Goal: Task Accomplishment & Management: Complete application form

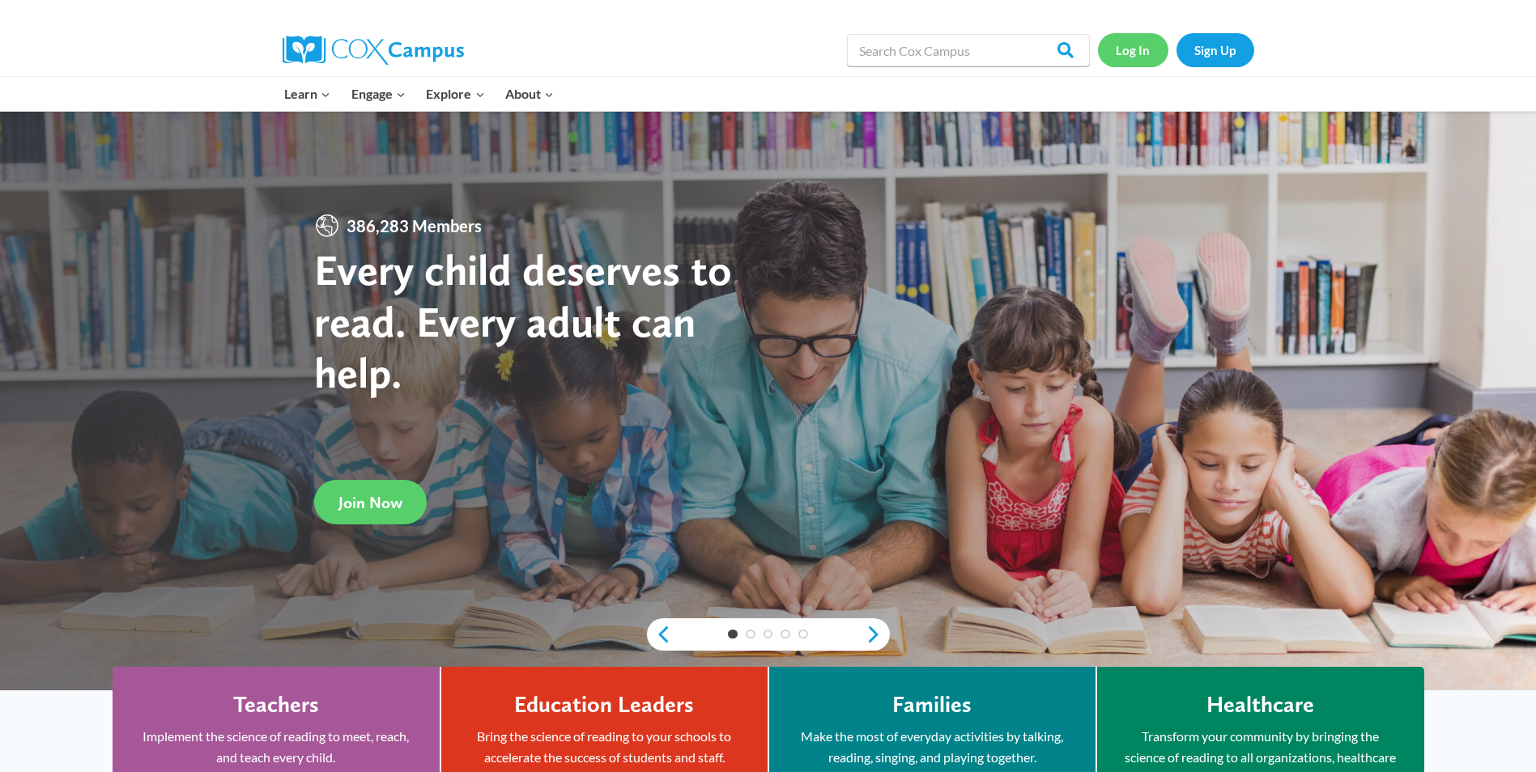
click at [1129, 55] on link "Log In" at bounding box center [1133, 49] width 70 height 33
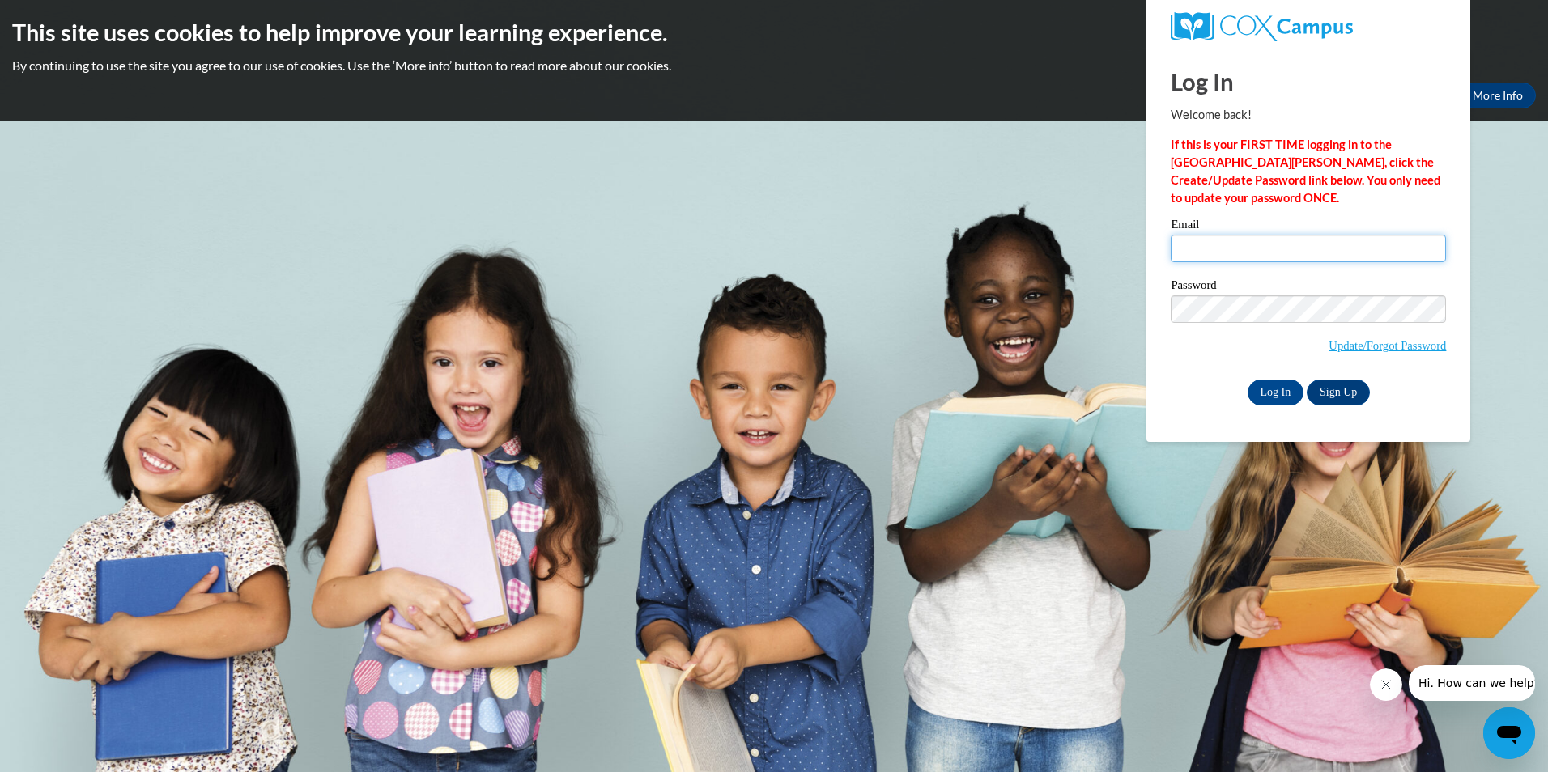
click at [1197, 240] on input "Email" at bounding box center [1308, 249] width 275 height 28
type input "jake_dilley@student.uml.edu"
drag, startPoint x: 1352, startPoint y: 257, endPoint x: 1175, endPoint y: 255, distance: 176.5
click at [1175, 255] on input "jake_dilley@student.uml.edu" at bounding box center [1308, 249] width 275 height 28
drag, startPoint x: 1175, startPoint y: 255, endPoint x: 1192, endPoint y: 253, distance: 16.4
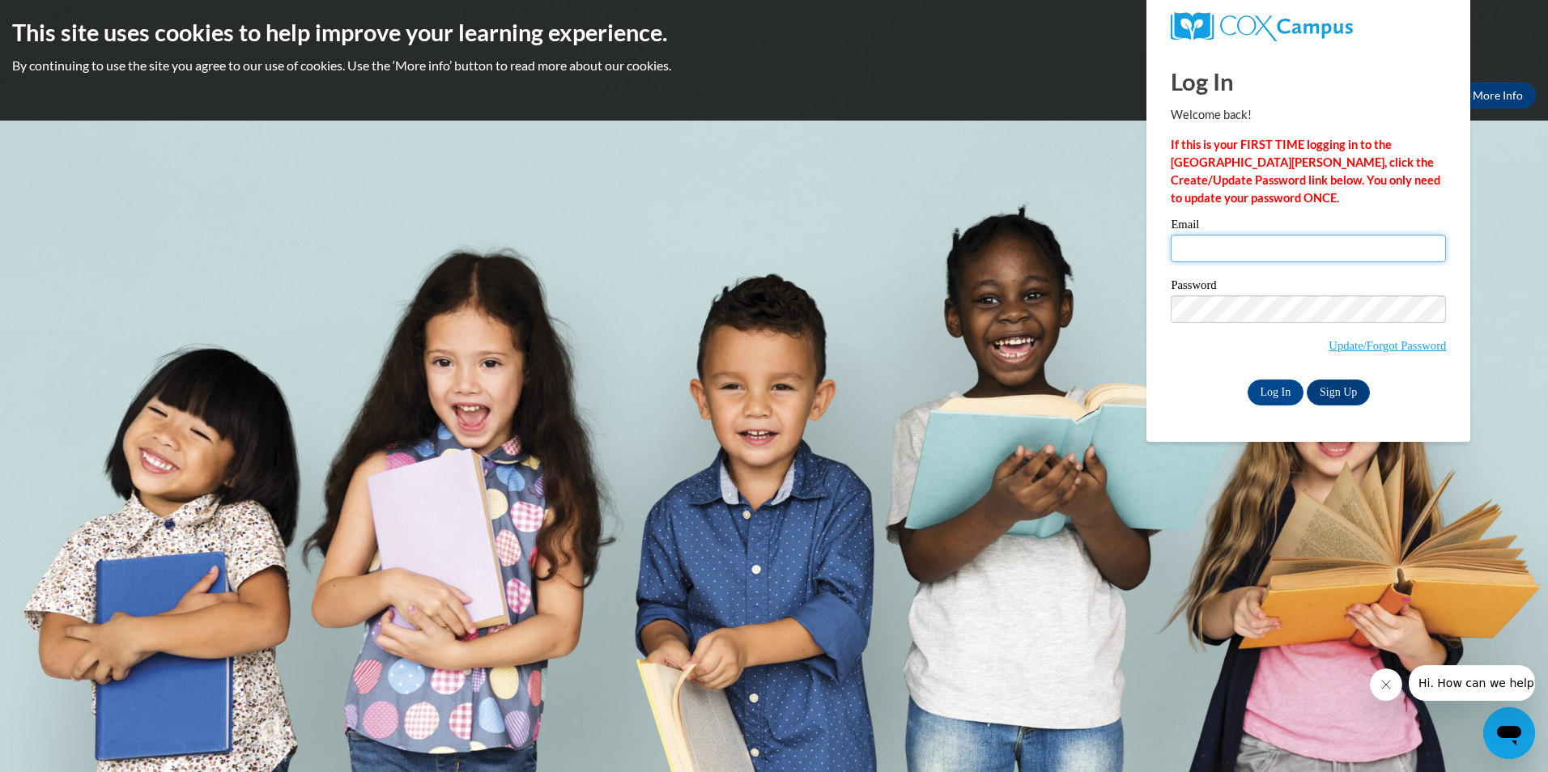
click at [1192, 253] on input "Email" at bounding box center [1308, 249] width 275 height 28
click at [1203, 249] on input "Email" at bounding box center [1308, 249] width 275 height 28
type input "jtdcape@gmail.com"
click at [1247, 380] on input "Log In" at bounding box center [1275, 393] width 57 height 26
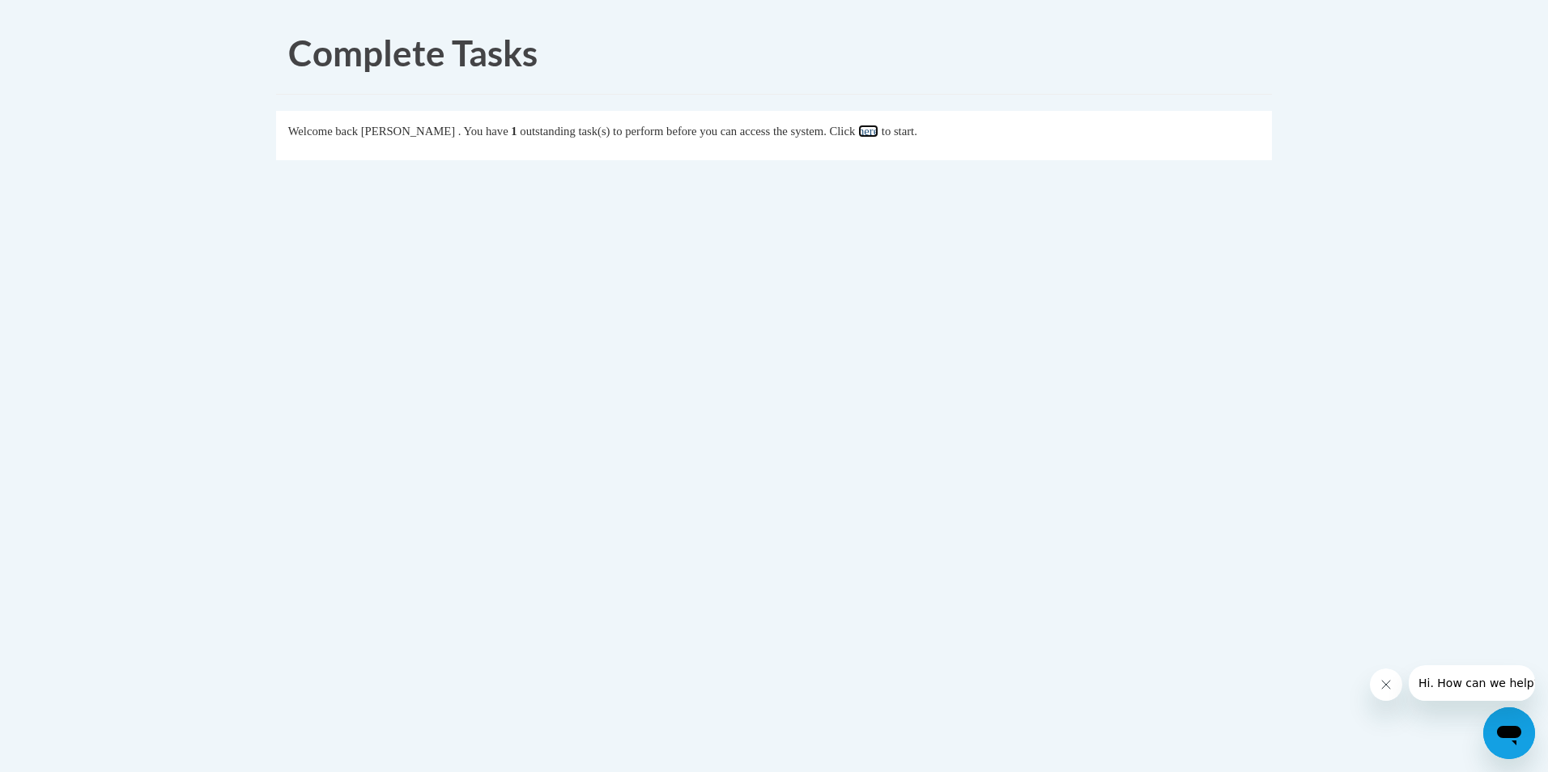
click at [878, 134] on link "here" at bounding box center [868, 131] width 20 height 13
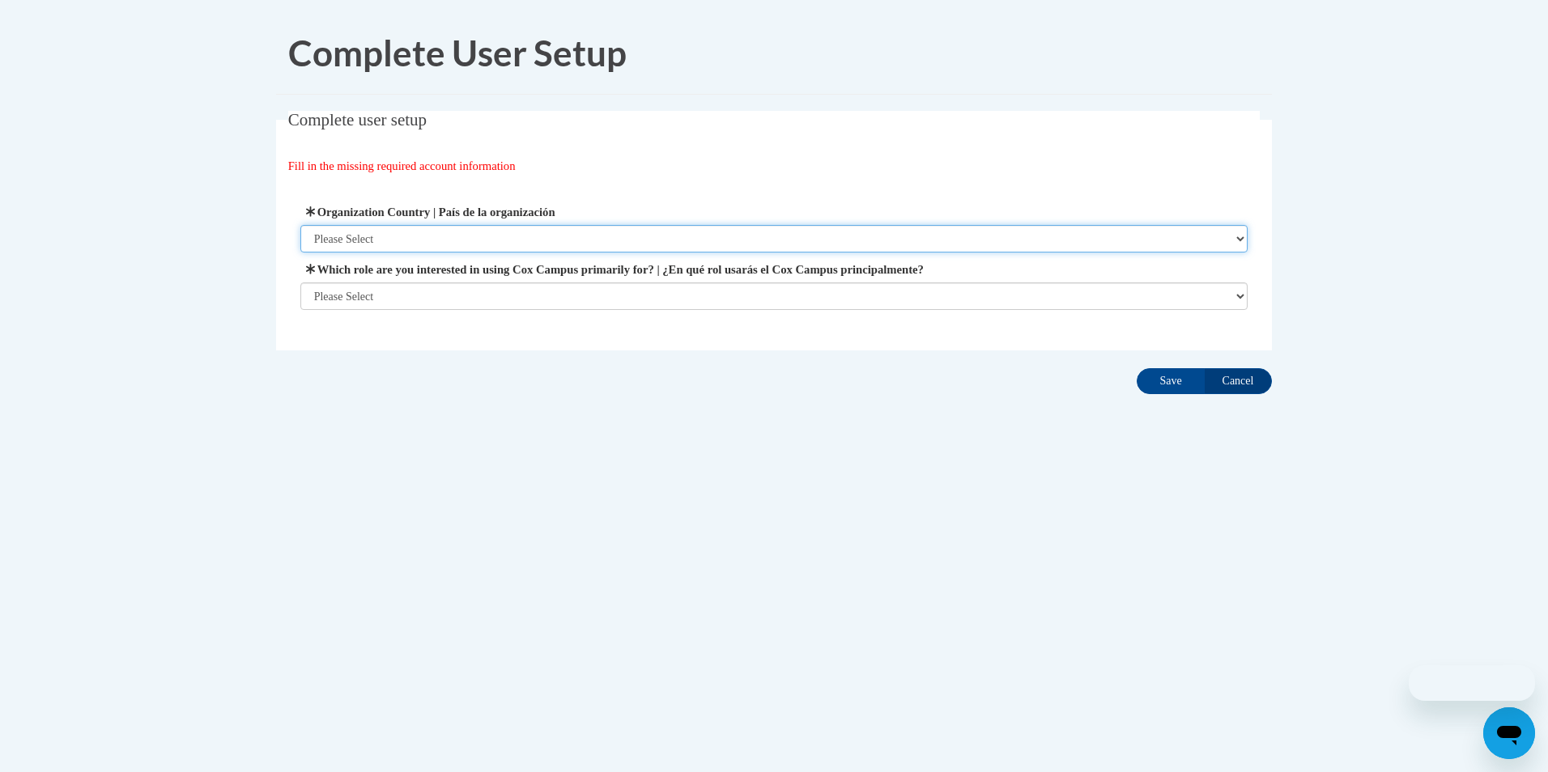
click at [472, 240] on select "Please Select United States | Estados Unidos Outside of the United States | Fue…" at bounding box center [774, 239] width 948 height 28
select select "ad49bcad-a171-4b2e-b99c-48b446064914"
click at [300, 225] on select "Please Select United States | Estados Unidos Outside of the United States | Fue…" at bounding box center [774, 239] width 948 height 28
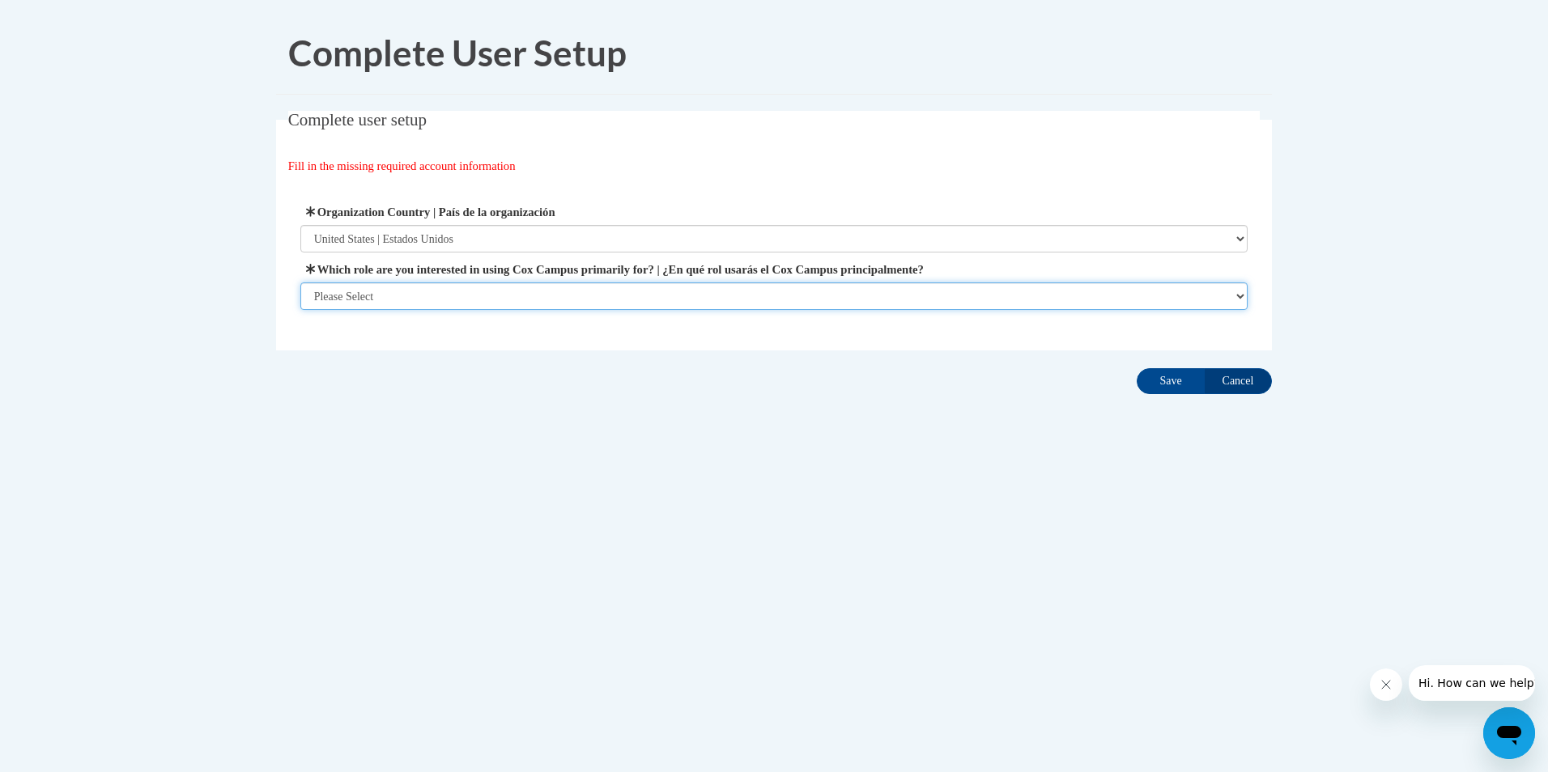
click at [805, 284] on select "Please Select College/University | Colegio/Universidad Community/Nonprofit Part…" at bounding box center [774, 297] width 948 height 28
click at [300, 310] on select "Please Select College/University | Colegio/Universidad Community/Nonprofit Part…" at bounding box center [774, 297] width 948 height 28
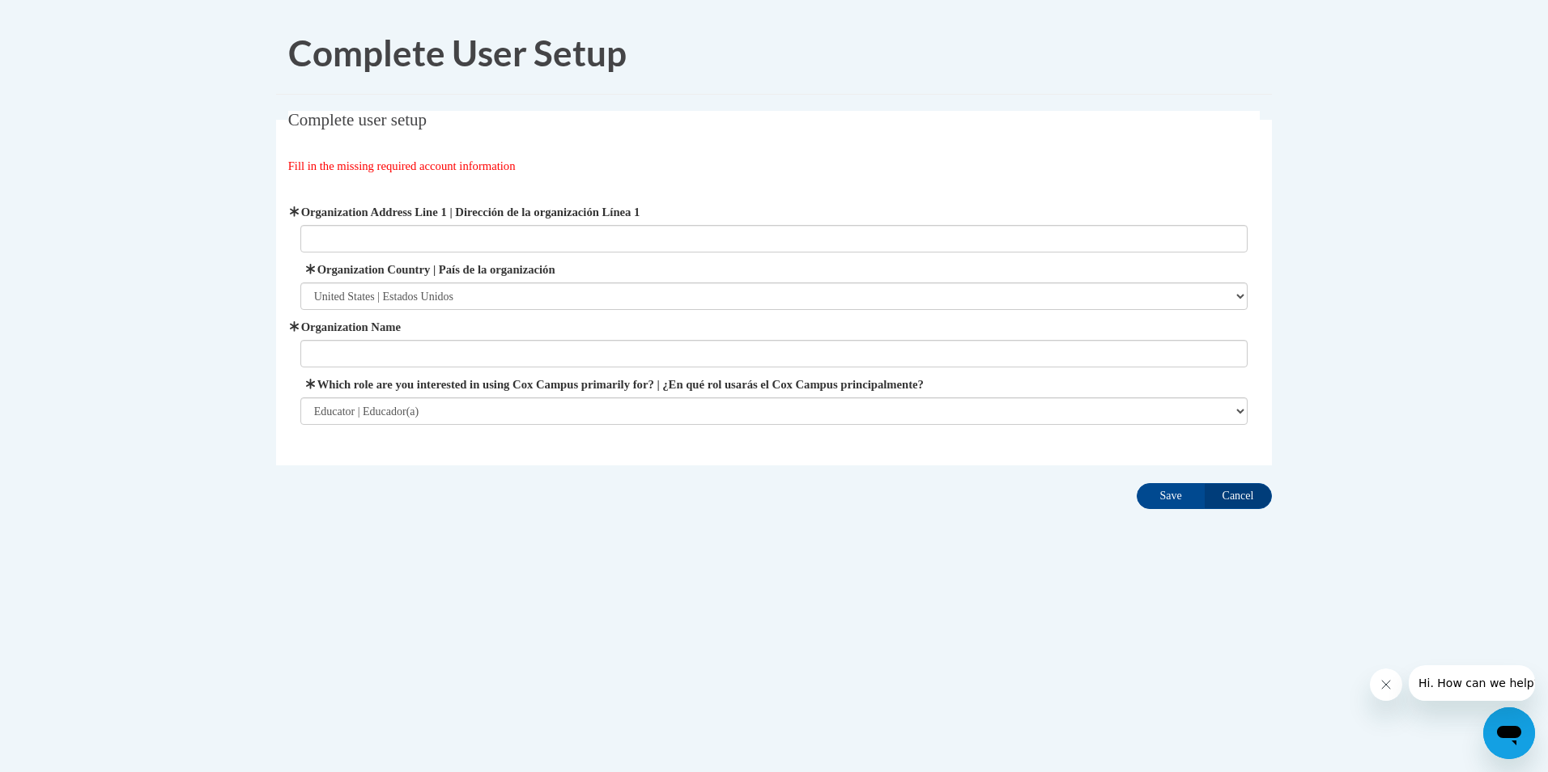
click at [533, 398] on span "Which role are you interested in using Cox Campus primarily for? | ¿En qué rol …" at bounding box center [774, 400] width 948 height 49
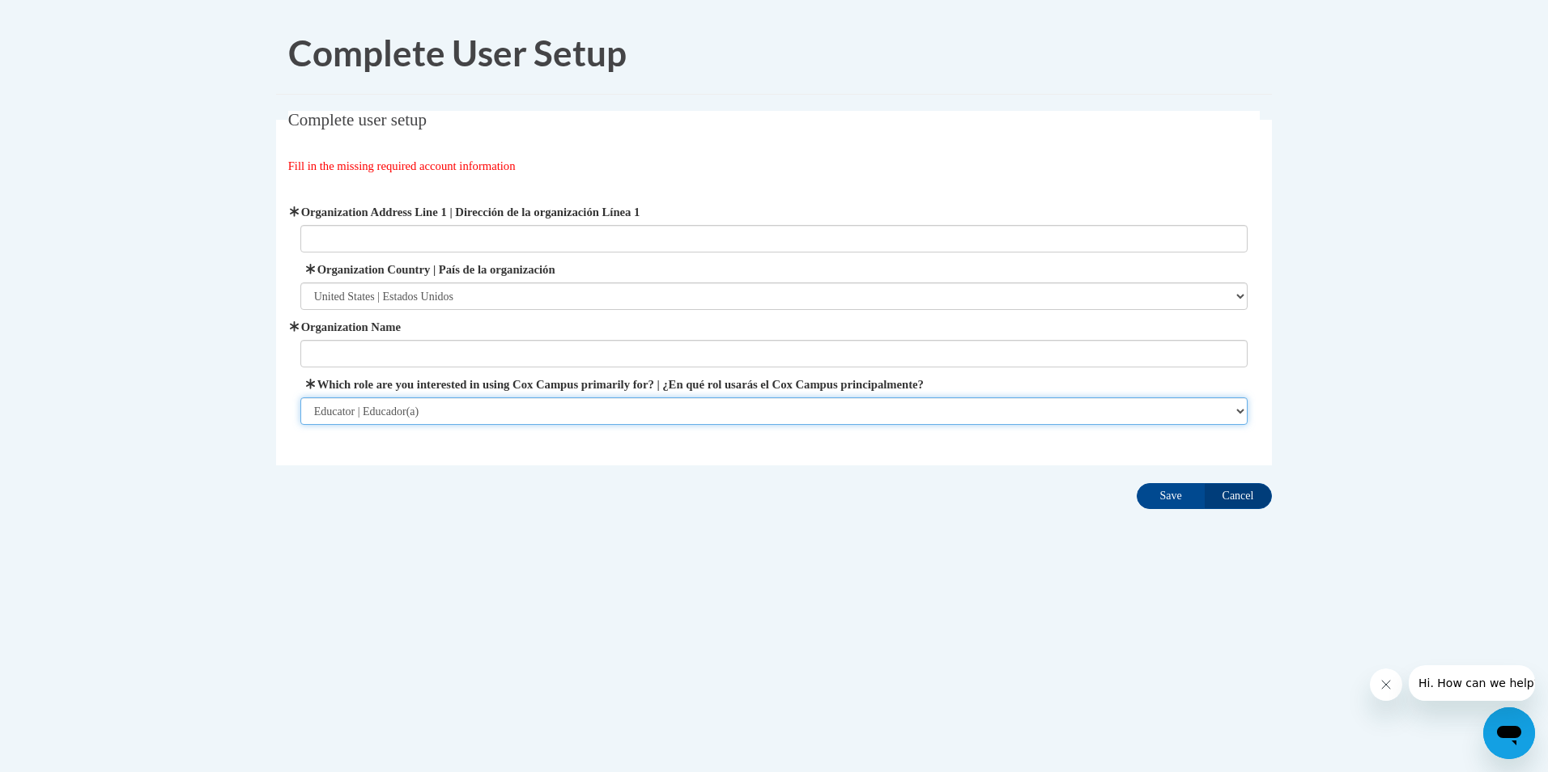
click at [527, 406] on select "Please Select College/University | Colegio/Universidad Community/Nonprofit Part…" at bounding box center [774, 411] width 948 height 28
select select "5a18ea06-2b54-4451-96f2-d152daf9eac5"
click at [300, 397] on select "Please Select College/University | Colegio/Universidad Community/Nonprofit Part…" at bounding box center [774, 411] width 948 height 28
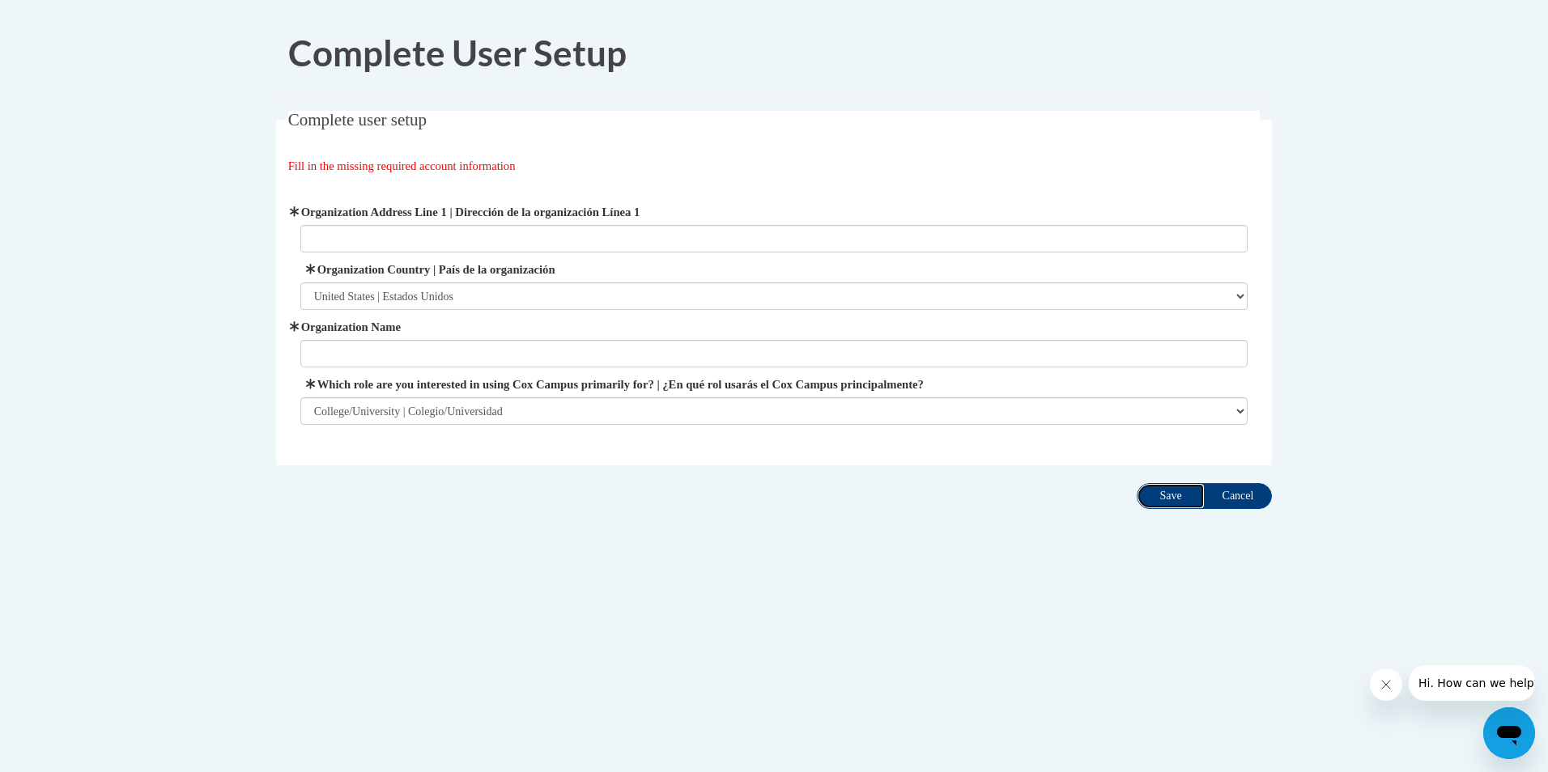
click at [1162, 504] on input "Save" at bounding box center [1171, 496] width 68 height 26
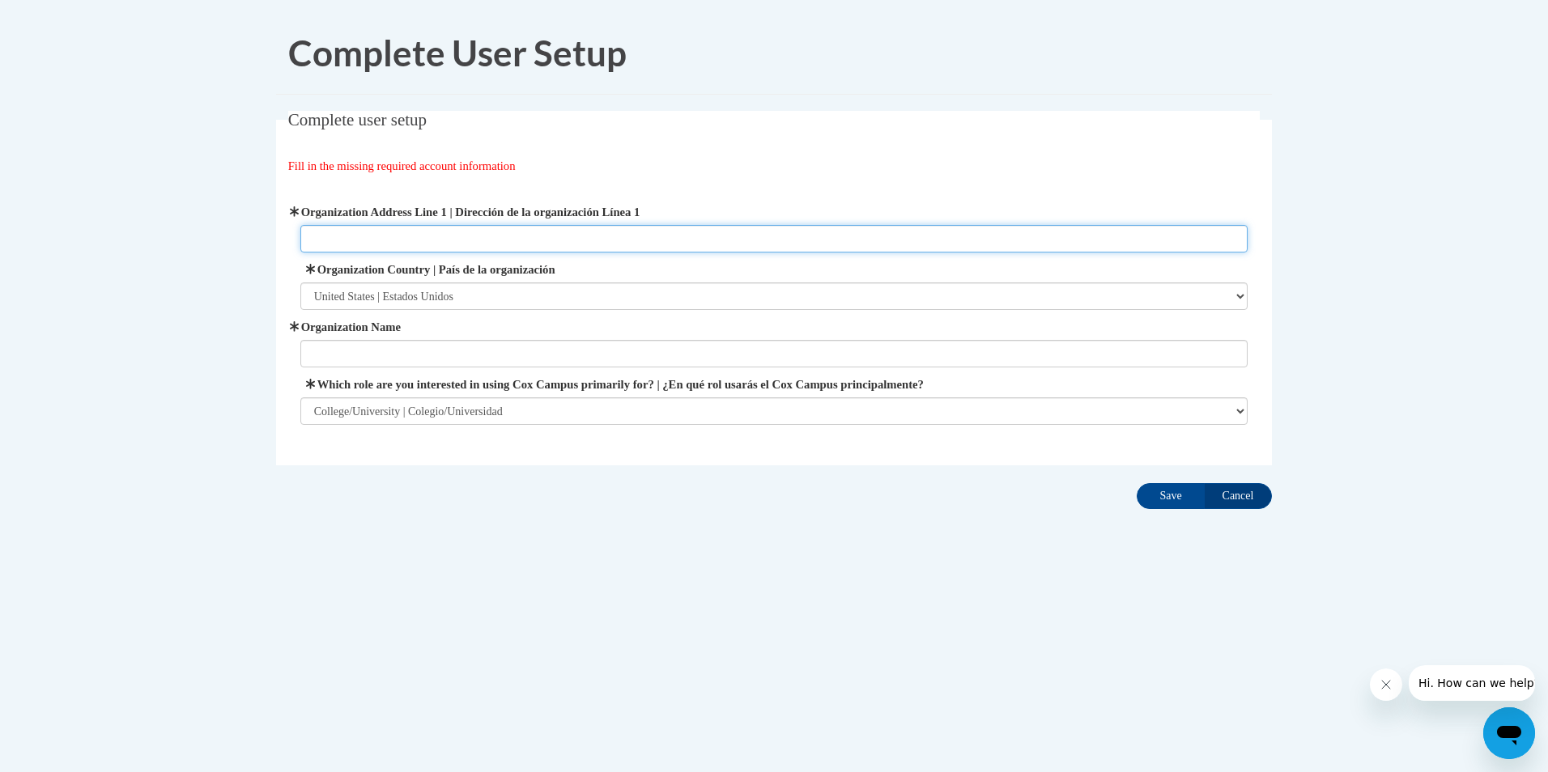
click at [465, 249] on input "Organization Address Line 1 | Dirección de la organización Línea 1" at bounding box center [774, 239] width 948 height 28
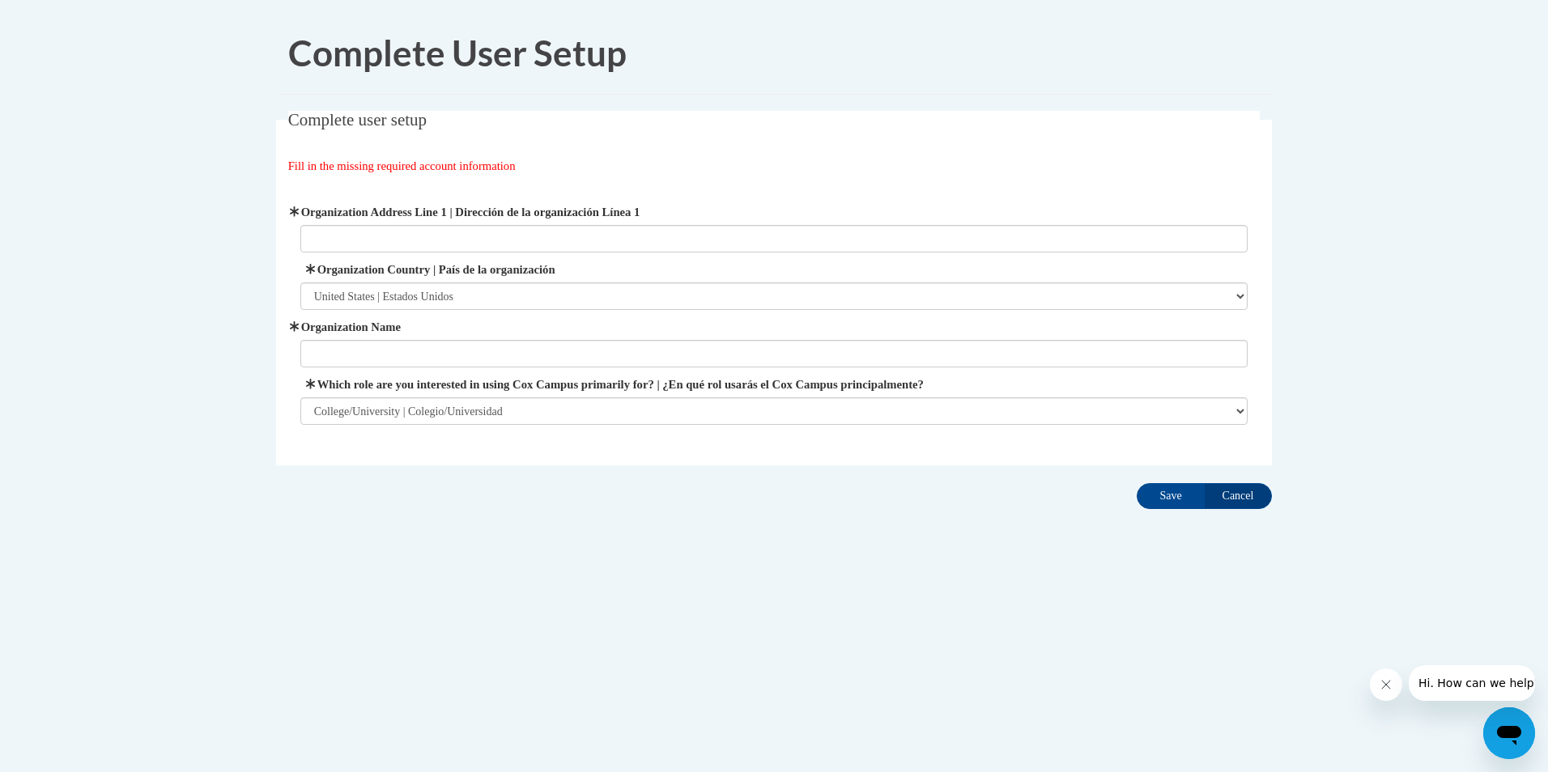
click at [266, 285] on div "Complete user setup Fill in the missing required account information User Profi…" at bounding box center [774, 313] width 1020 height 405
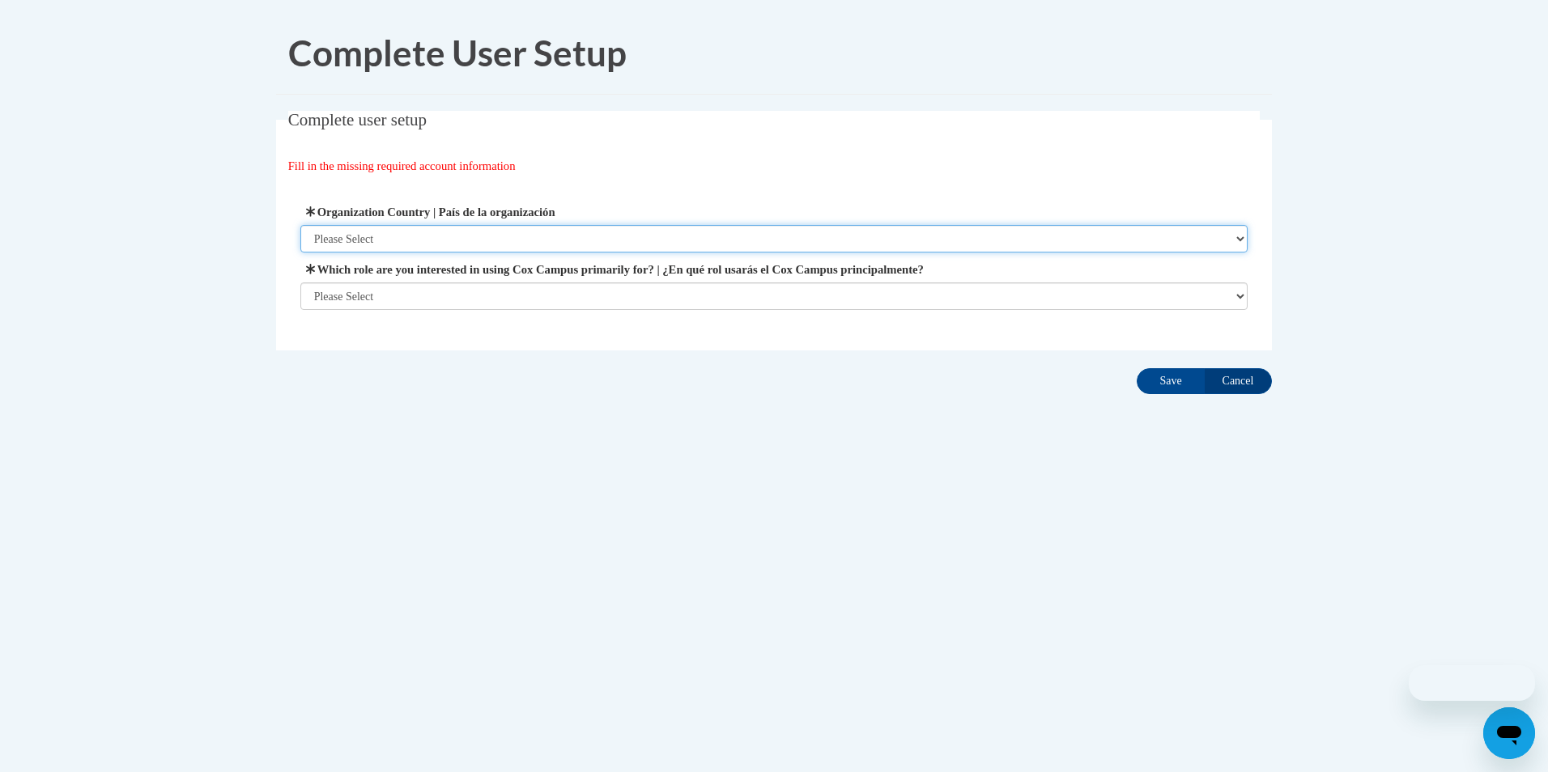
click at [428, 231] on select "Please Select United States | Estados Unidos Outside of the United States | Fue…" at bounding box center [774, 239] width 948 height 28
select select "ad49bcad-a171-4b2e-b99c-48b446064914"
click at [300, 225] on select "Please Select United States | Estados Unidos Outside of the United States | Fue…" at bounding box center [774, 239] width 948 height 28
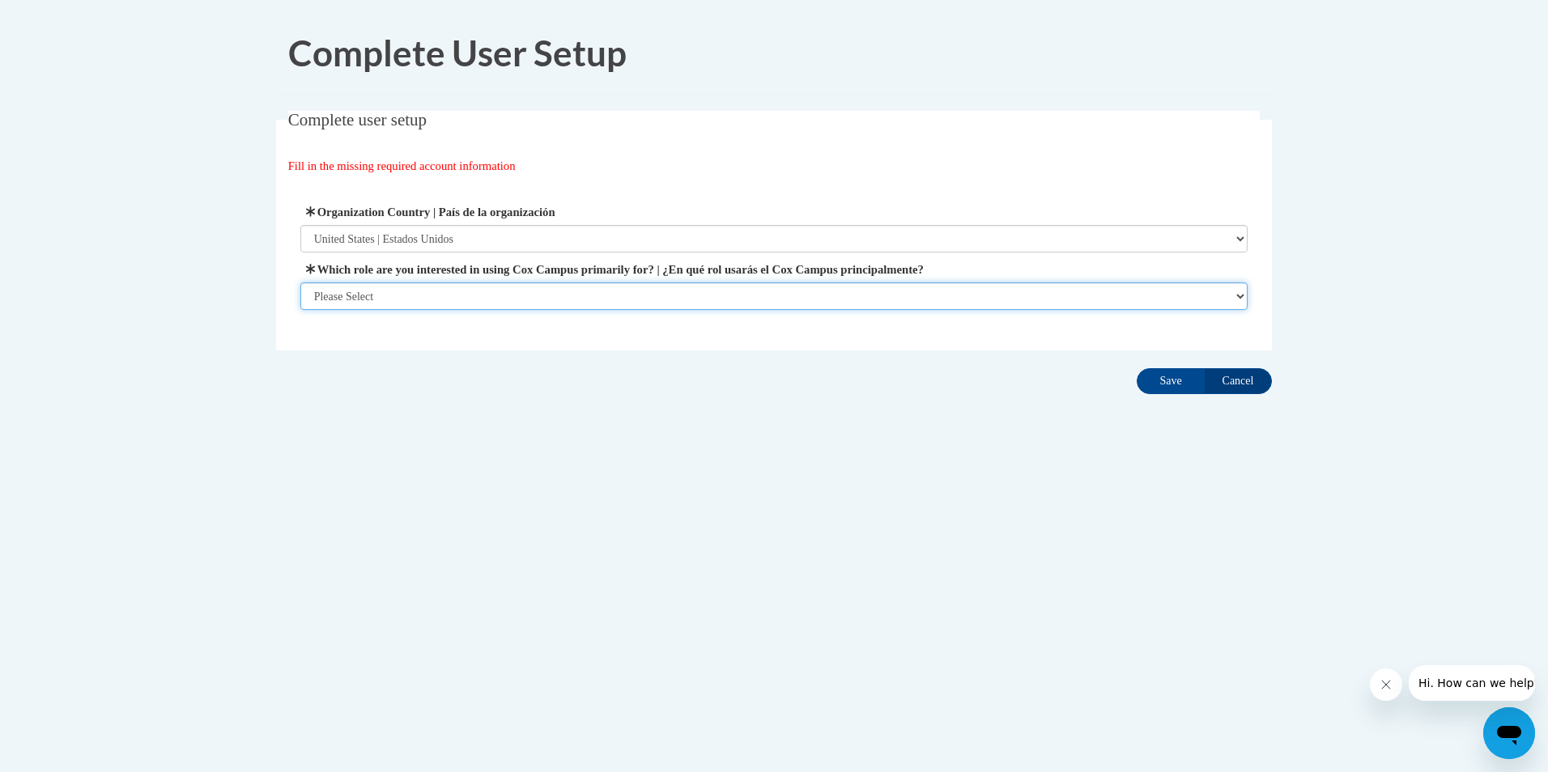
click at [383, 293] on select "Please Select College/University | Colegio/Universidad Community/Nonprofit Part…" at bounding box center [774, 297] width 948 height 28
select select "5a18ea06-2b54-4451-96f2-d152daf9eac5"
click at [300, 310] on select "Please Select College/University | Colegio/Universidad Community/Nonprofit Part…" at bounding box center [774, 297] width 948 height 28
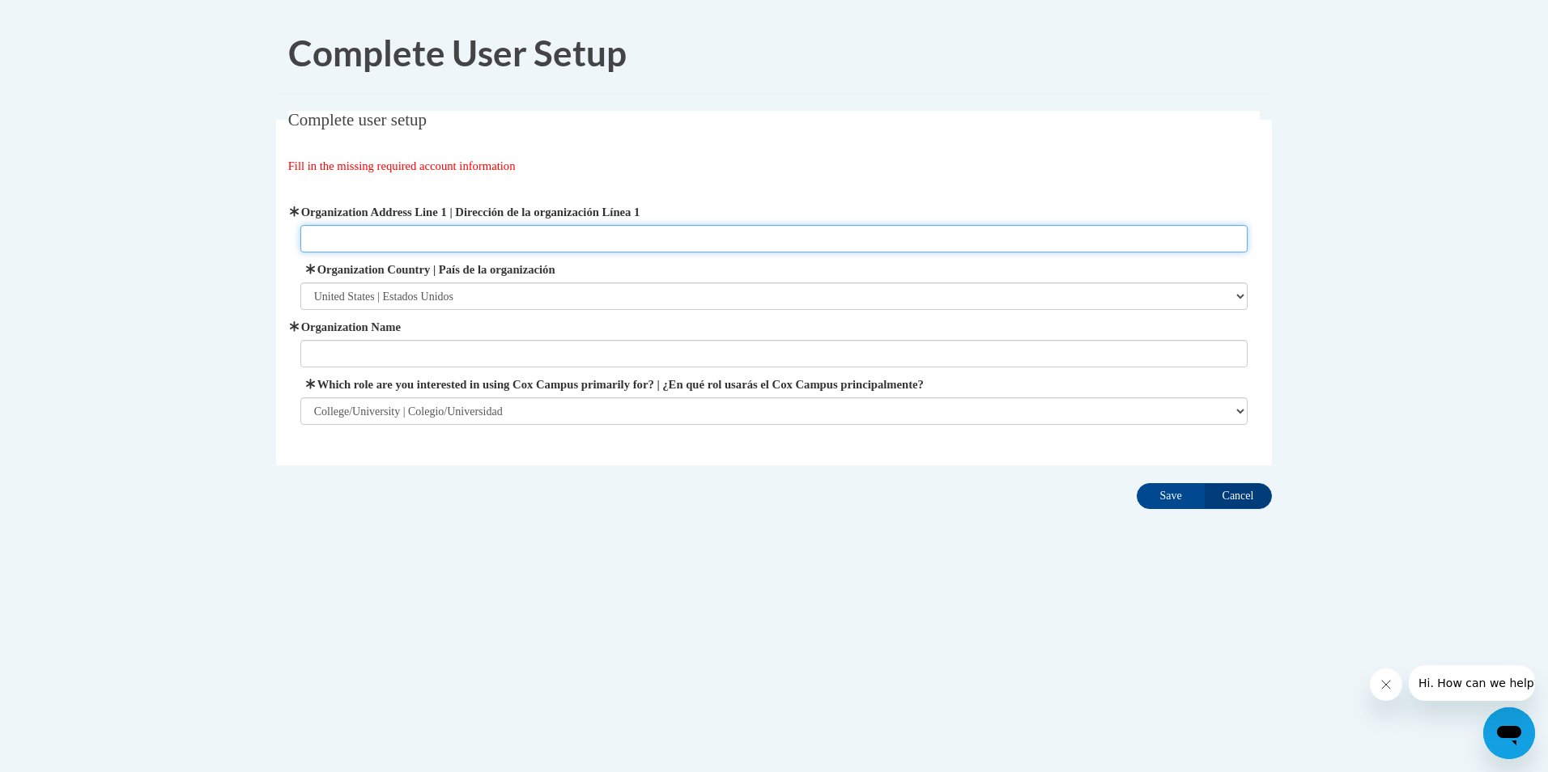
click at [425, 238] on input "Organization Address Line 1 | Dirección de la organización Línea 1" at bounding box center [774, 239] width 948 height 28
type input "School: 91 Pawtucket St Lowell ma 01854 room 307Home: 76 Surrey Ln Barnstable M…"
drag, startPoint x: 802, startPoint y: 234, endPoint x: 252, endPoint y: 202, distance: 551.4
click at [252, 202] on body "Complete User Setup Complete user setup Fill in the missing required account in…" at bounding box center [774, 386] width 1548 height 772
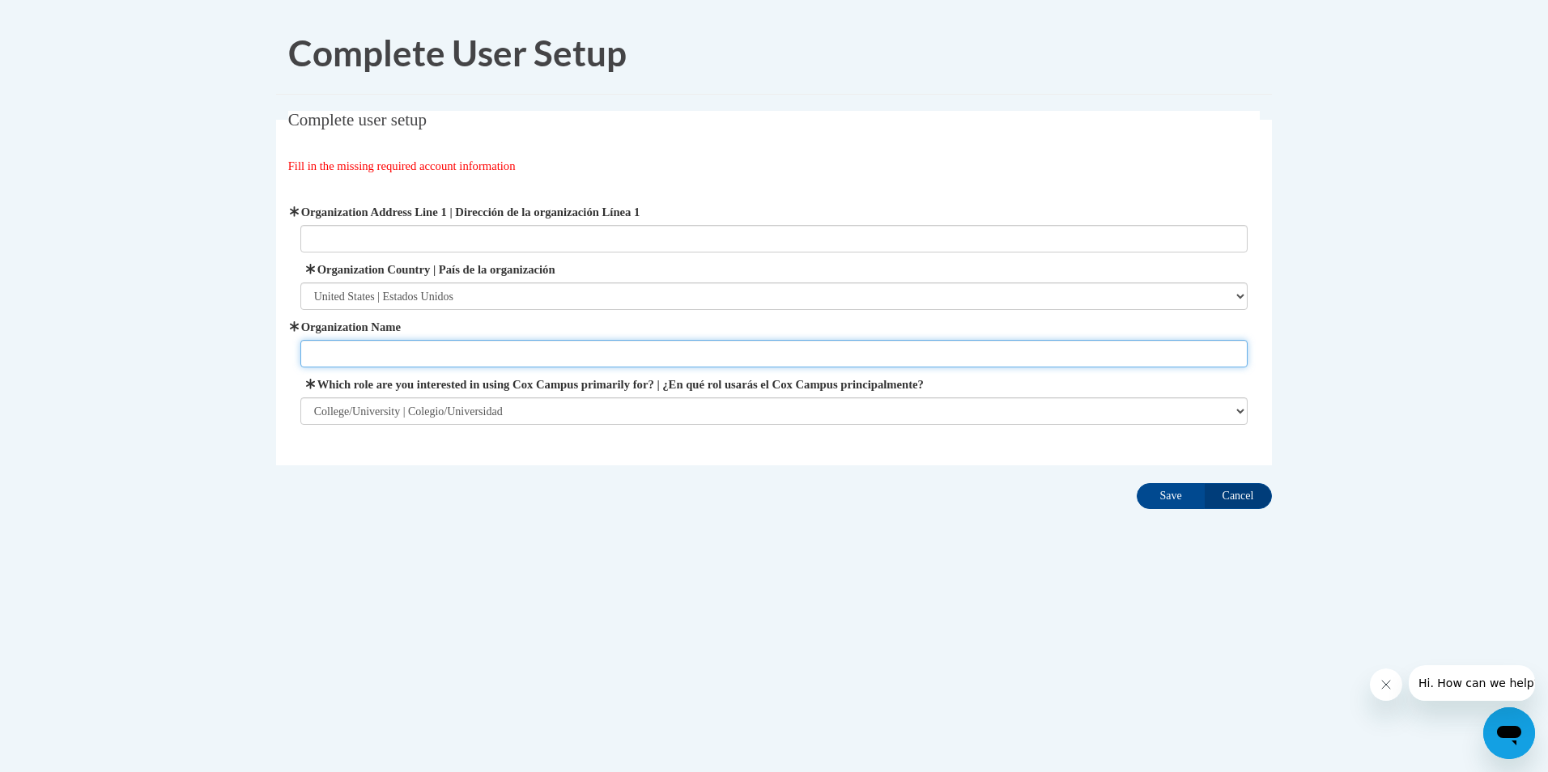
click at [465, 367] on input "Organization Name" at bounding box center [774, 354] width 948 height 28
type input "University Of Massachusetts"
click at [756, 369] on div "Organization Address Line 1 | Dirección de la organización Línea 1 Organization…" at bounding box center [774, 314] width 948 height 222
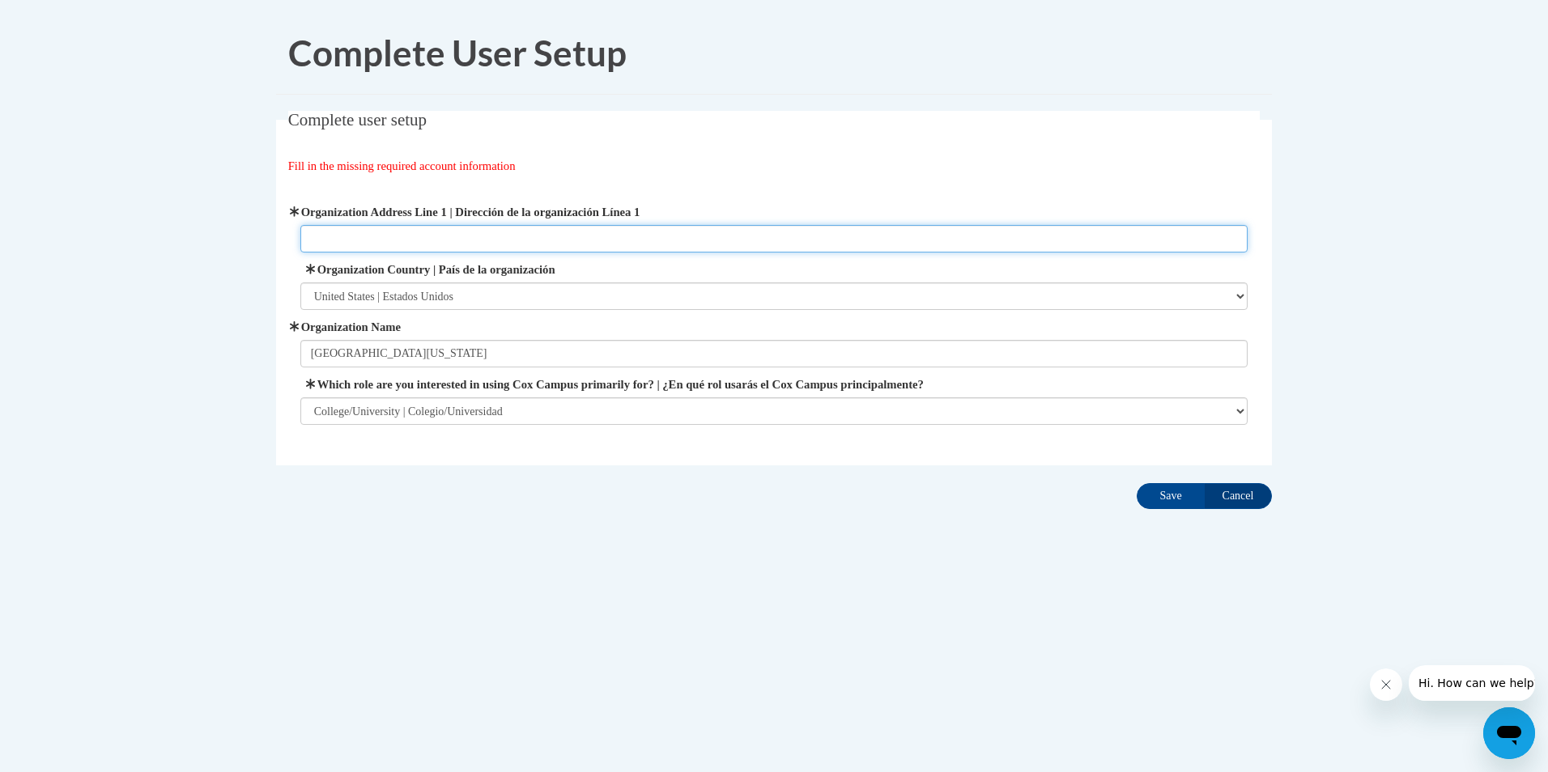
click at [500, 234] on input "Organization Address Line 1 | Dirección de la organización Línea 1" at bounding box center [774, 239] width 948 height 28
paste input "1 University Avenue, Lowell, MA"
type input "1 University Avenue, Lowell, MA"
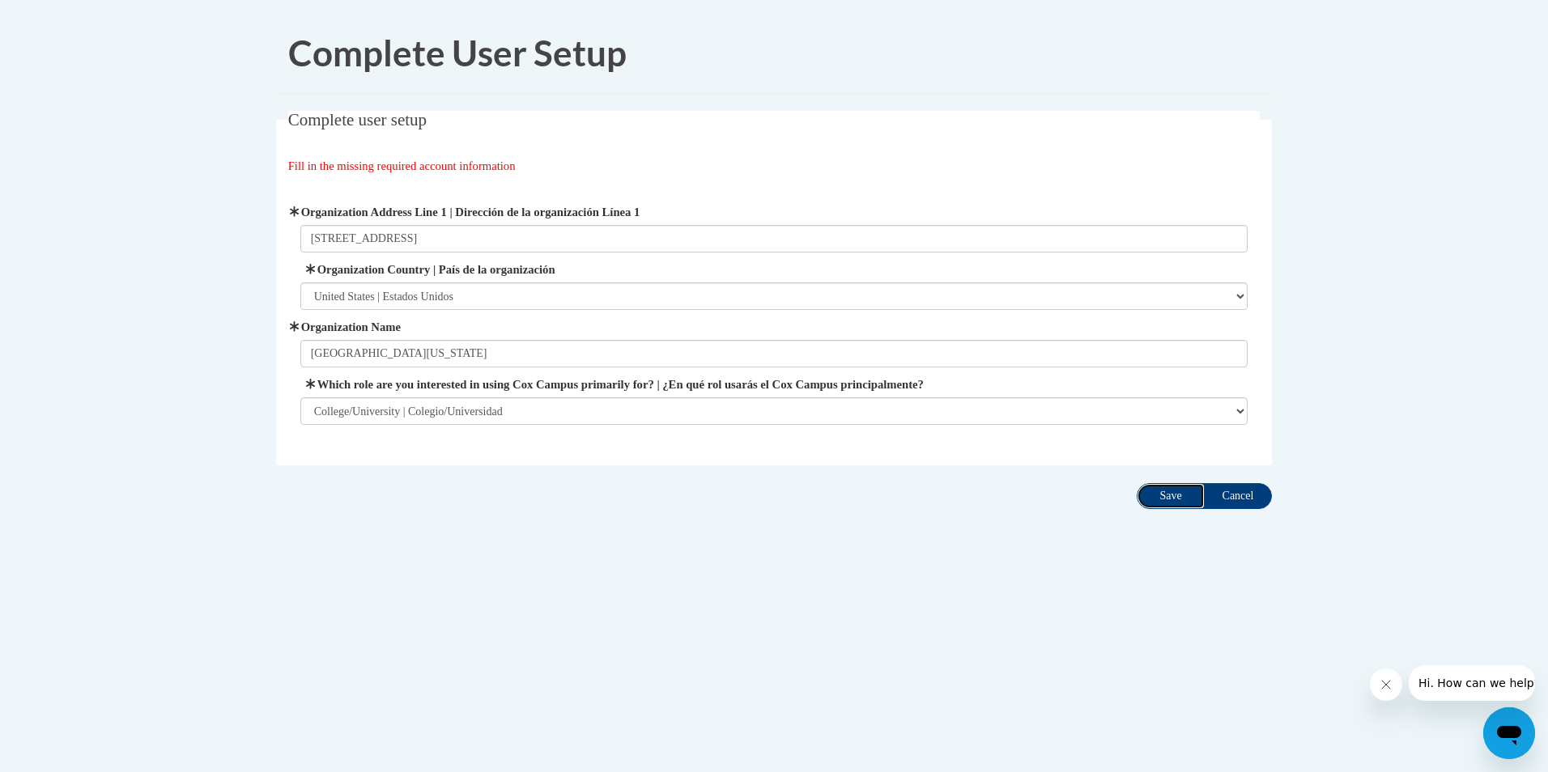
click at [1167, 495] on input "Save" at bounding box center [1171, 496] width 68 height 26
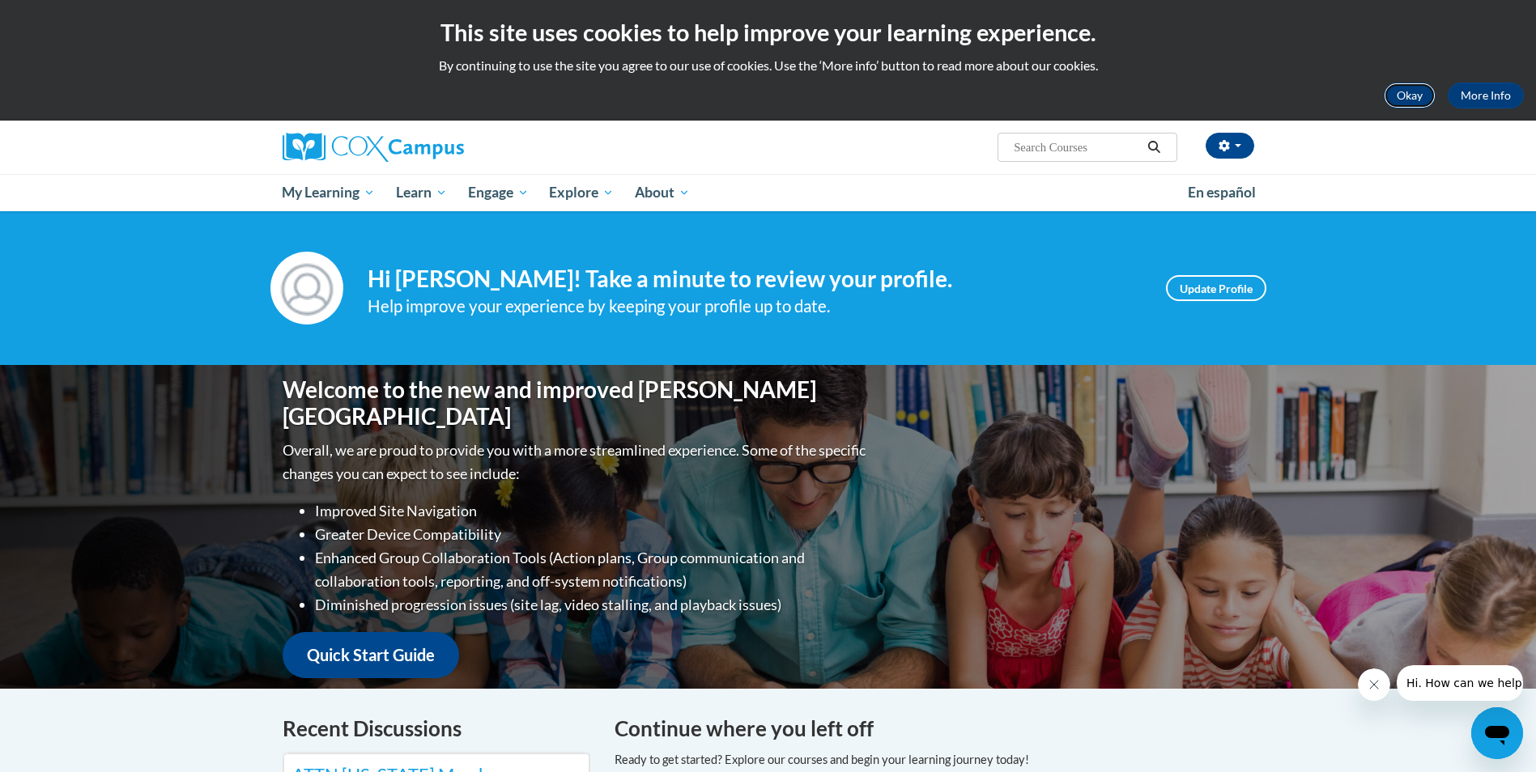
click at [1417, 96] on button "Okay" at bounding box center [1409, 96] width 52 height 26
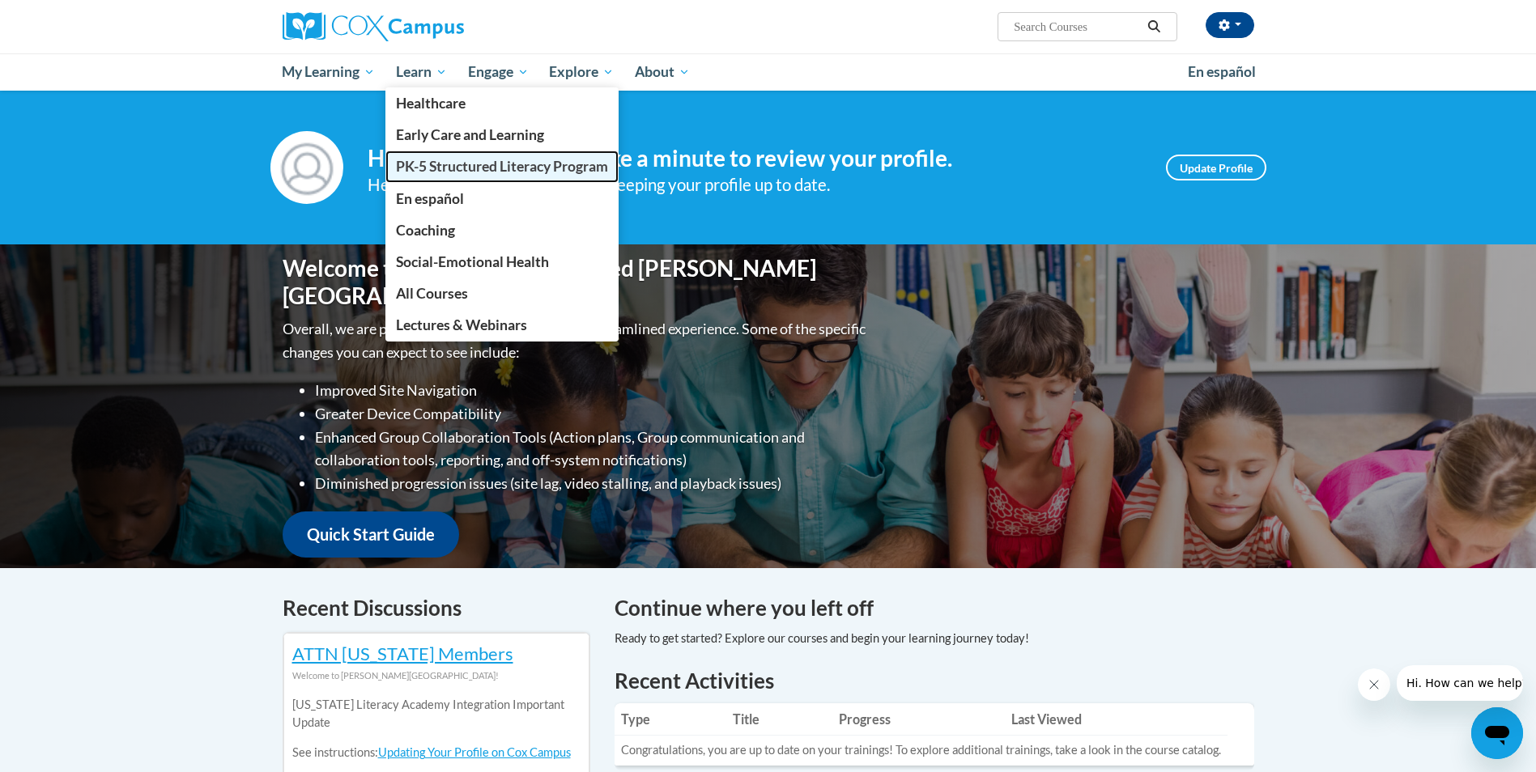
click at [431, 173] on span "PK-5 Structured Literacy Program" at bounding box center [502, 166] width 212 height 17
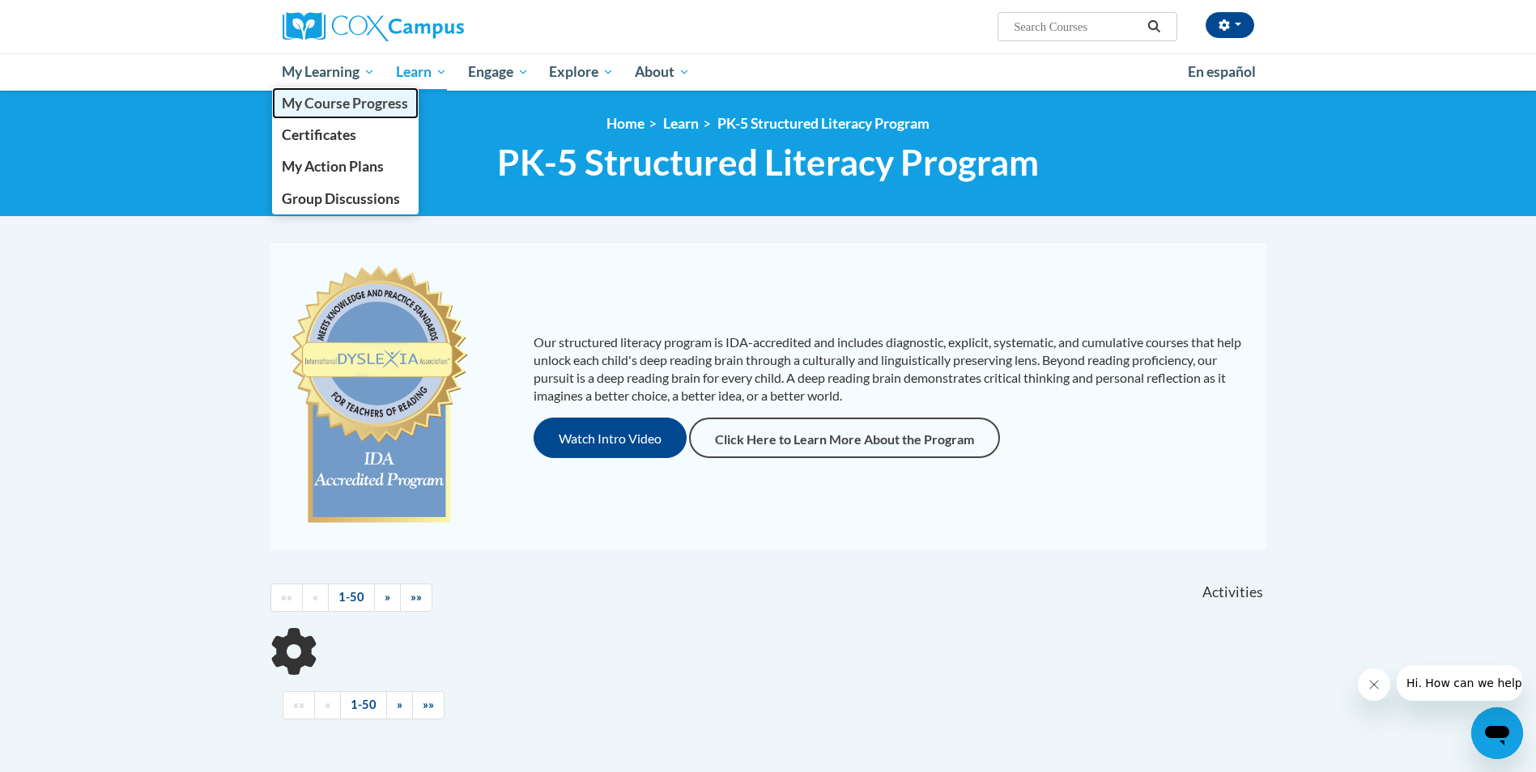
click at [350, 105] on span "My Course Progress" at bounding box center [345, 103] width 126 height 17
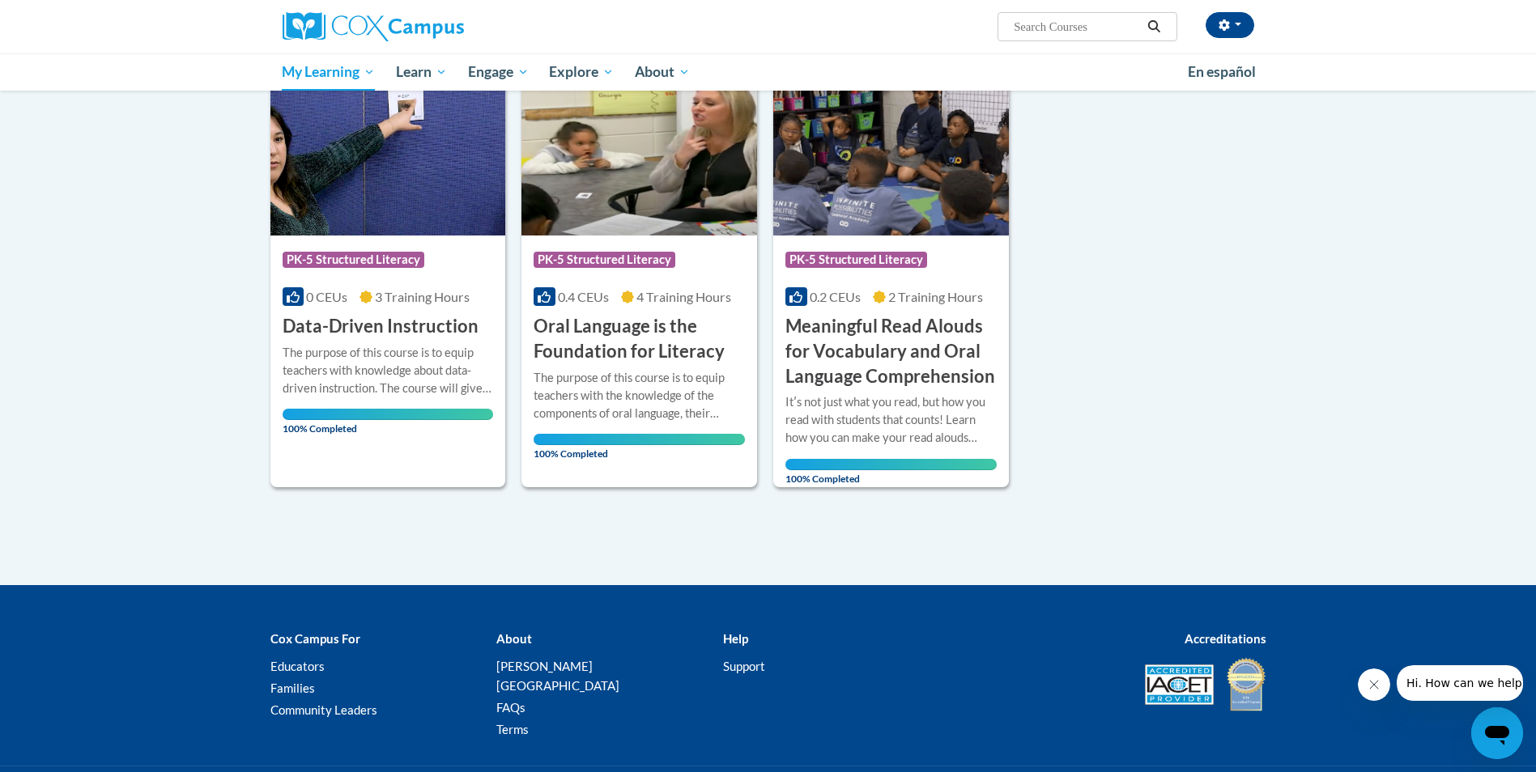
scroll to position [81, 0]
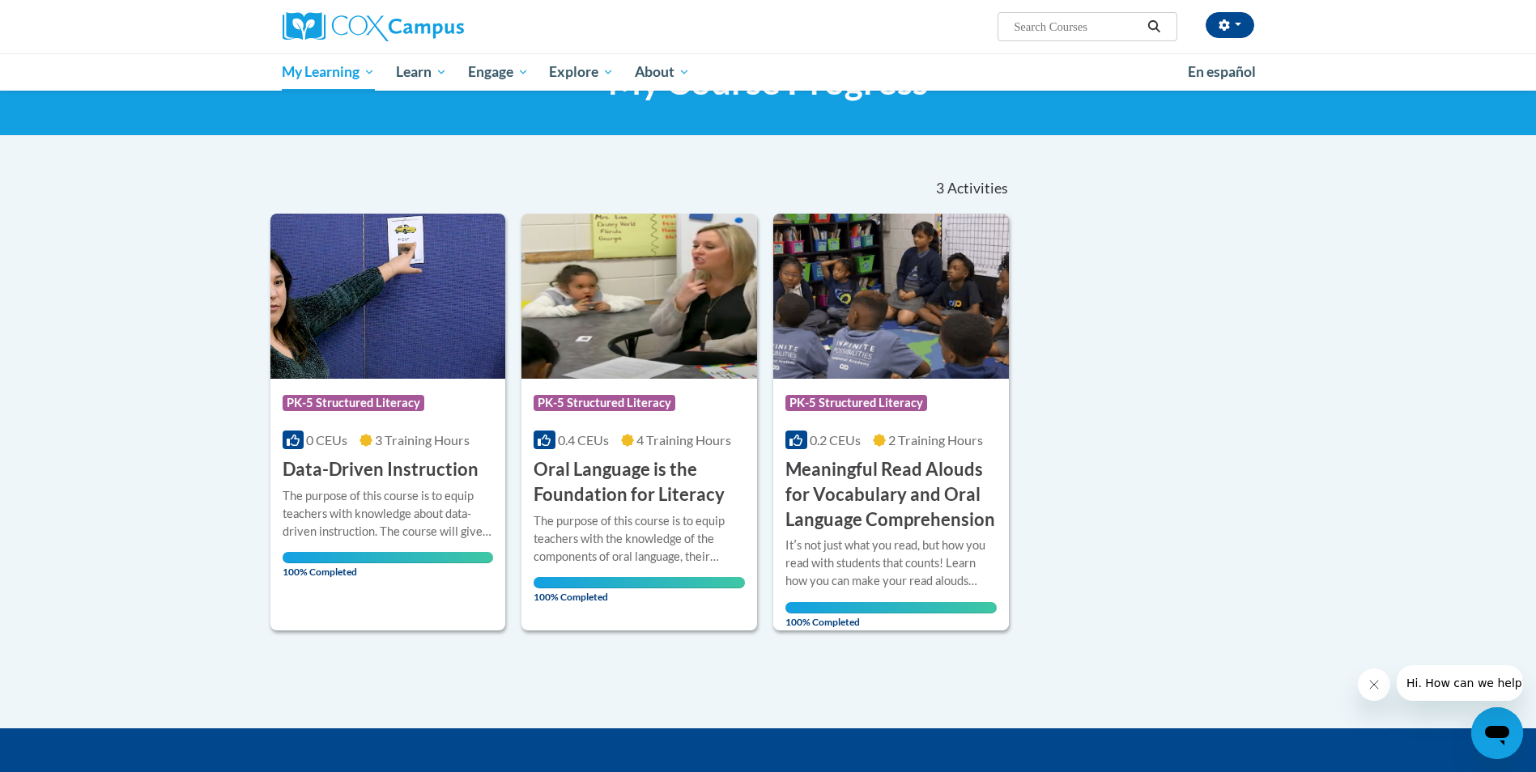
drag, startPoint x: 68, startPoint y: 258, endPoint x: 106, endPoint y: 257, distance: 38.1
click at [69, 259] on body "[PERSON_NAME] ([GEOGRAPHIC_DATA]/New_York UTC-04:00) My Profile Inbox My Transc…" at bounding box center [768, 467] width 1536 height 1096
